Goal: Information Seeking & Learning: Learn about a topic

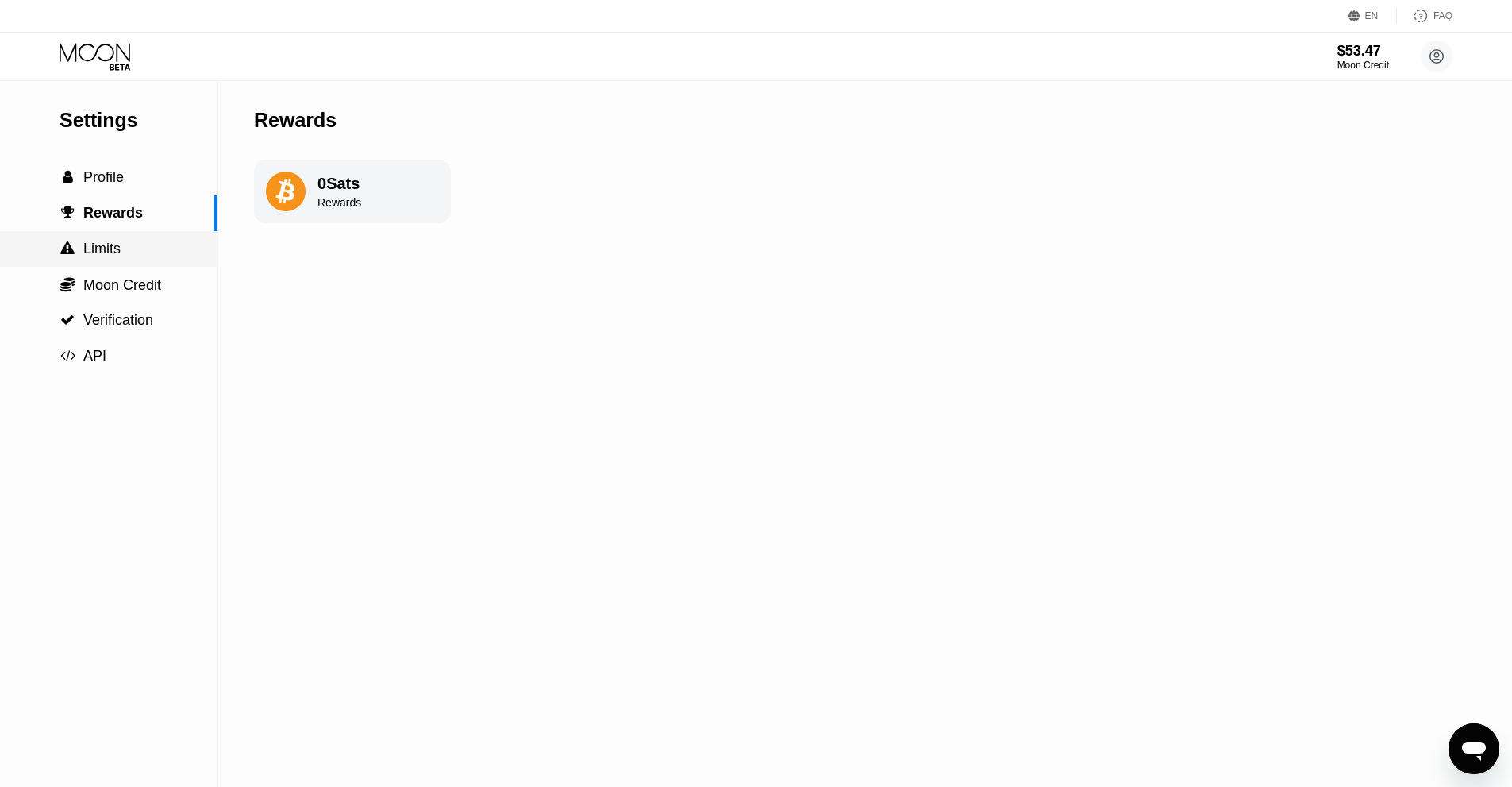
click at [128, 257] on div " Limits" at bounding box center [109, 248] width 217 height 16
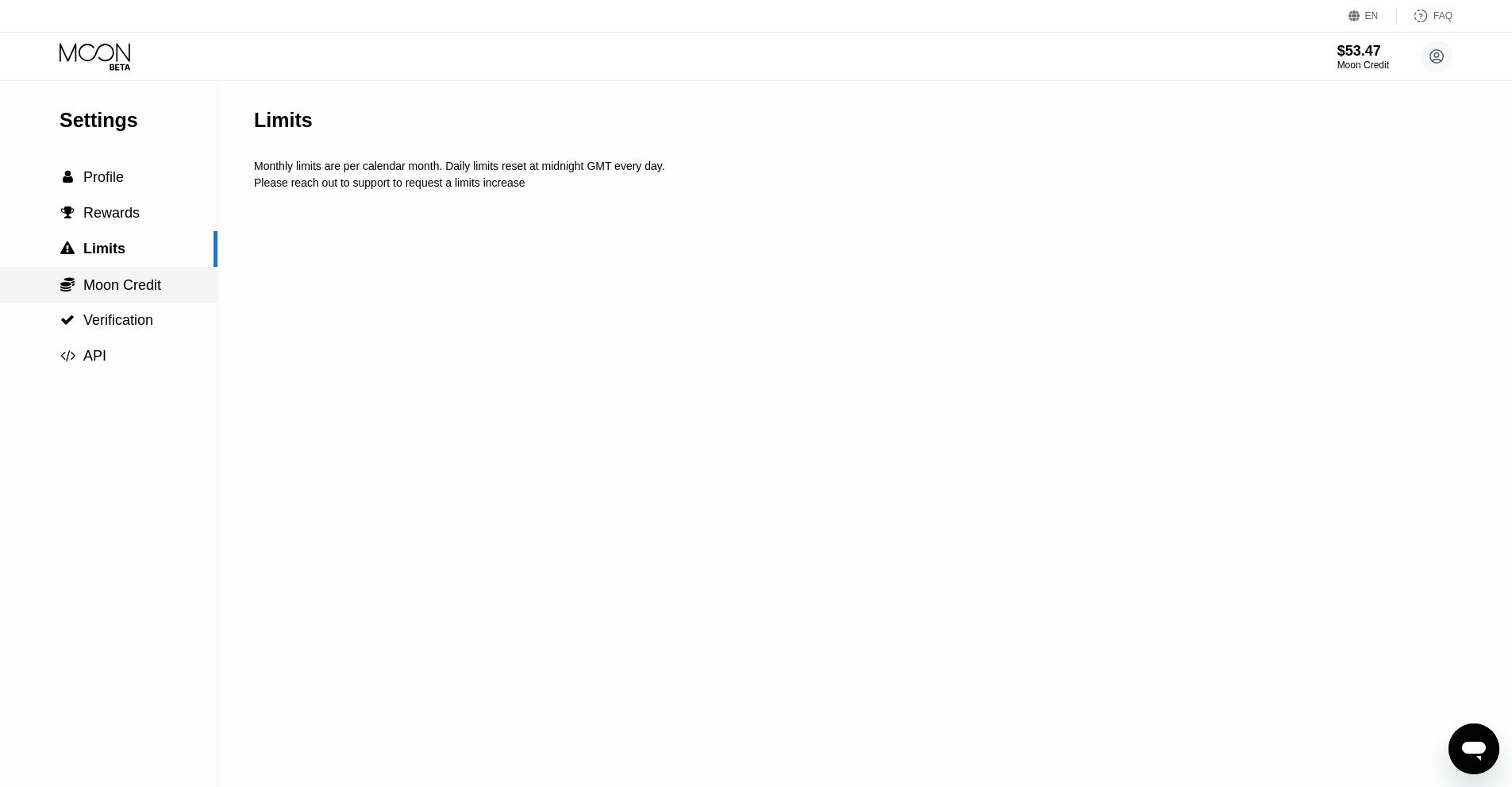
click at [120, 289] on span "Moon Credit" at bounding box center [121, 285] width 78 height 16
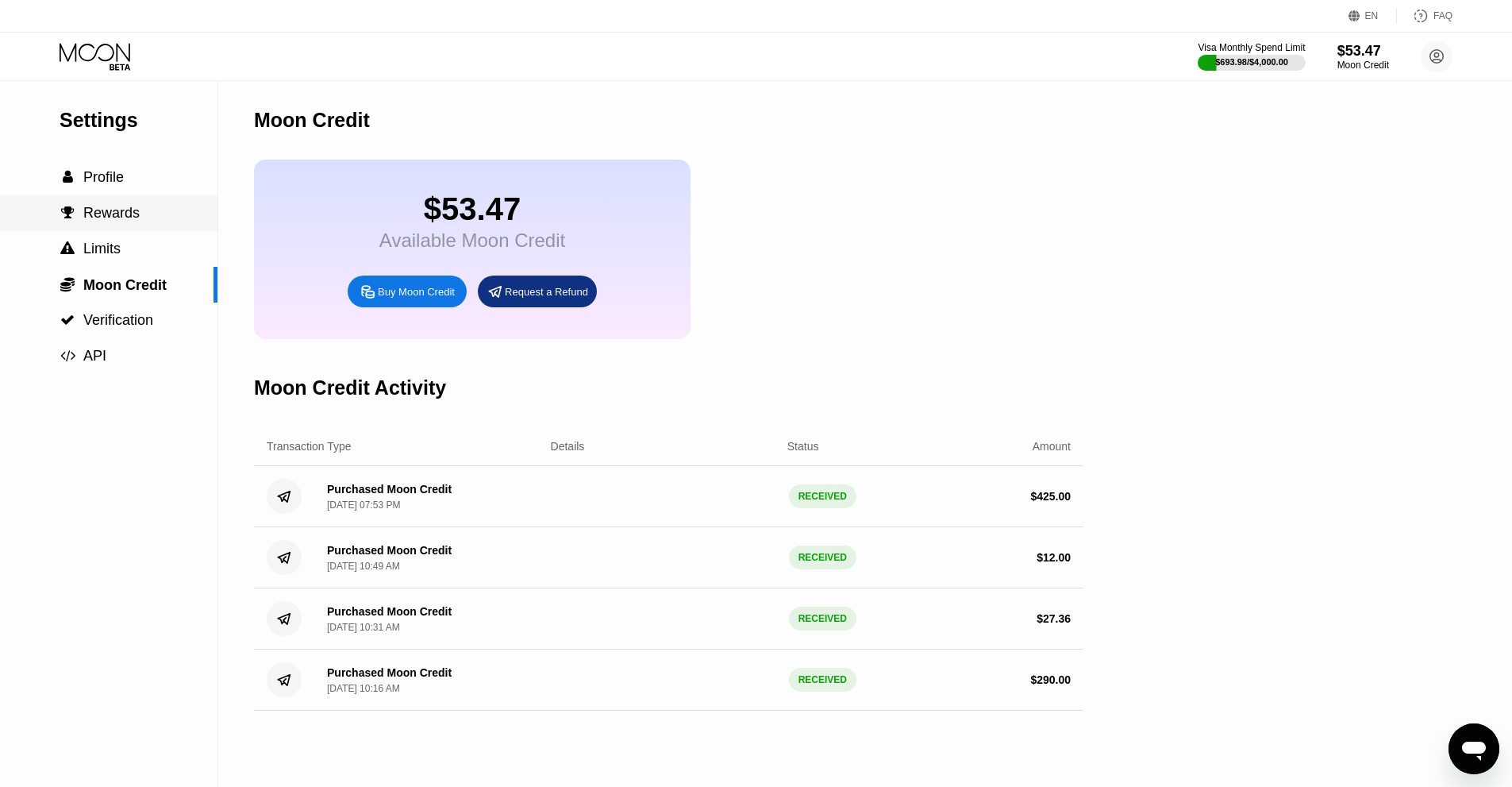
click at [138, 222] on div " Rewards" at bounding box center [109, 212] width 217 height 16
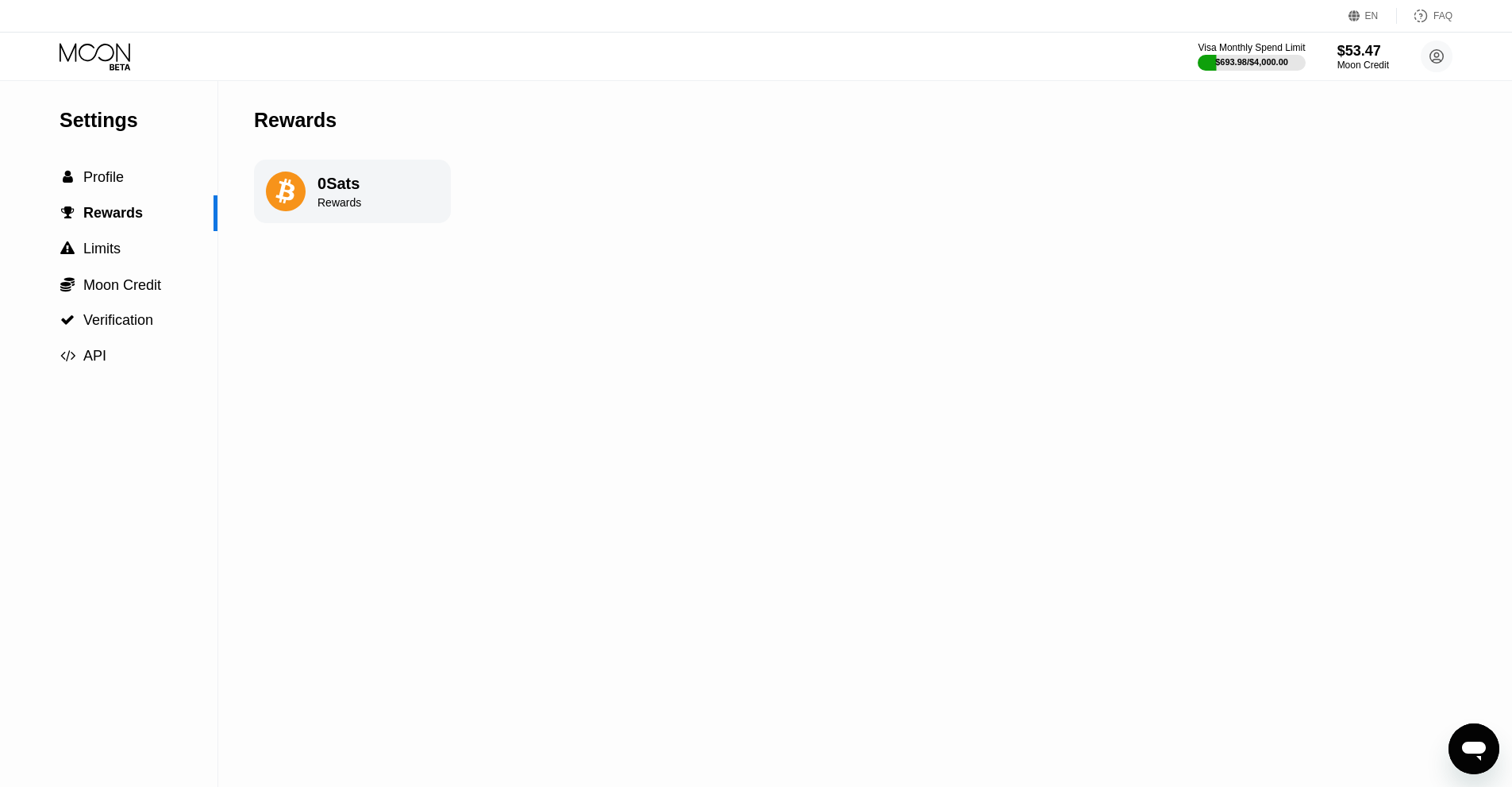
click at [1449, 2] on div "EN Language Select an item Save FAQ" at bounding box center [756, 16] width 1512 height 33
click at [1436, 13] on div "FAQ" at bounding box center [1443, 15] width 19 height 11
